Goal: Information Seeking & Learning: Learn about a topic

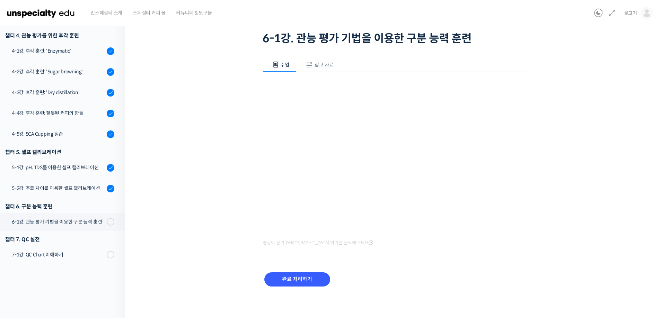
scroll to position [47, 0]
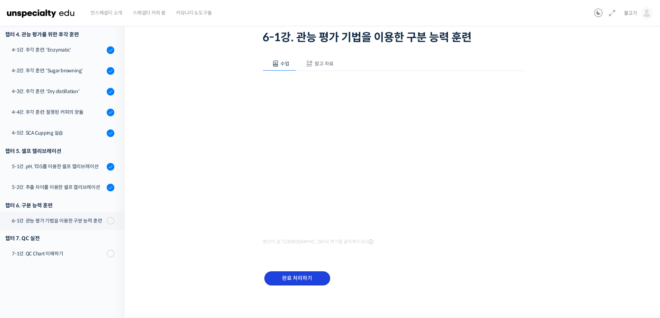
click at [306, 281] on input "완료 처리하기" at bounding box center [297, 279] width 66 height 14
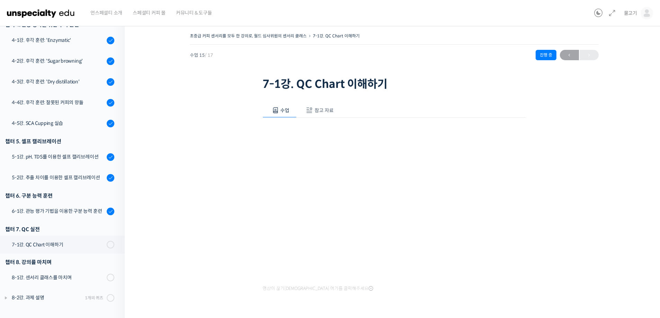
scroll to position [47, 0]
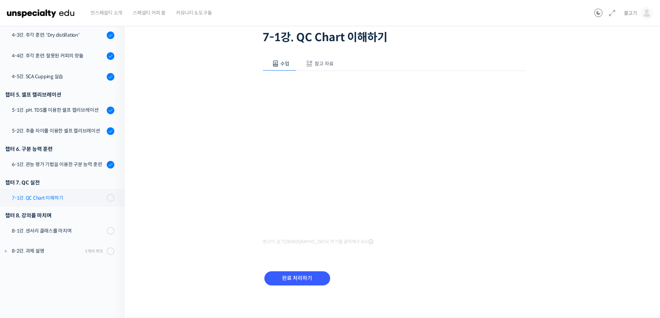
click at [29, 197] on div "7-1강. QC Chart 이해하기" at bounding box center [58, 198] width 93 height 8
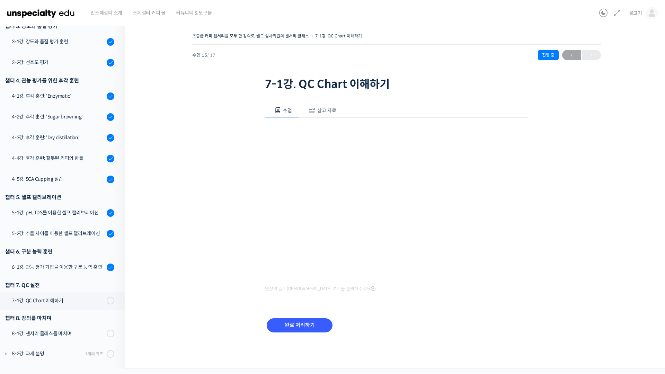
scroll to position [204, 0]
